Goal: Task Accomplishment & Management: Use online tool/utility

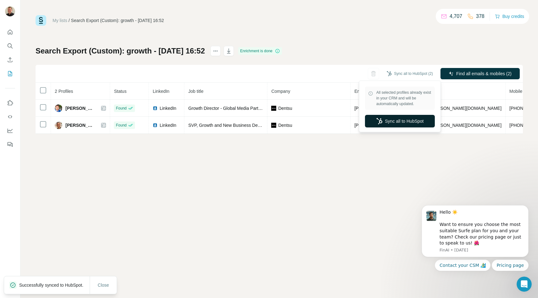
click at [393, 119] on button "Sync all to HubSpot" at bounding box center [400, 121] width 70 height 13
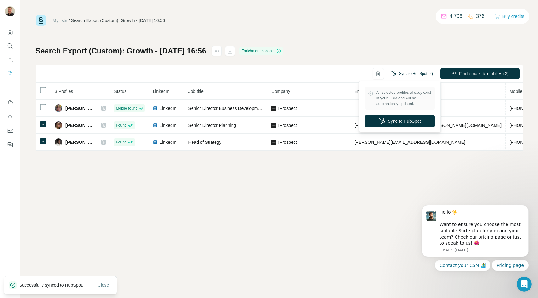
click at [411, 74] on button "Sync to HubSpot (2)" at bounding box center [412, 73] width 50 height 9
click at [408, 119] on button "Sync to HubSpot" at bounding box center [400, 121] width 70 height 13
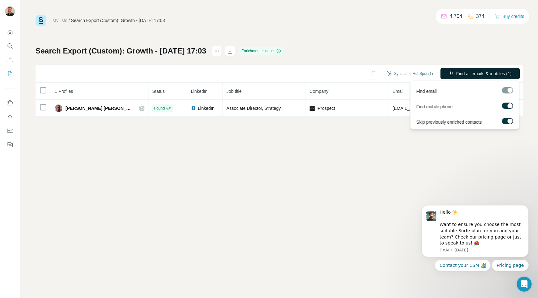
click at [466, 72] on span "Find all emails & mobiles (1)" at bounding box center [483, 73] width 55 height 6
